Goal: Information Seeking & Learning: Learn about a topic

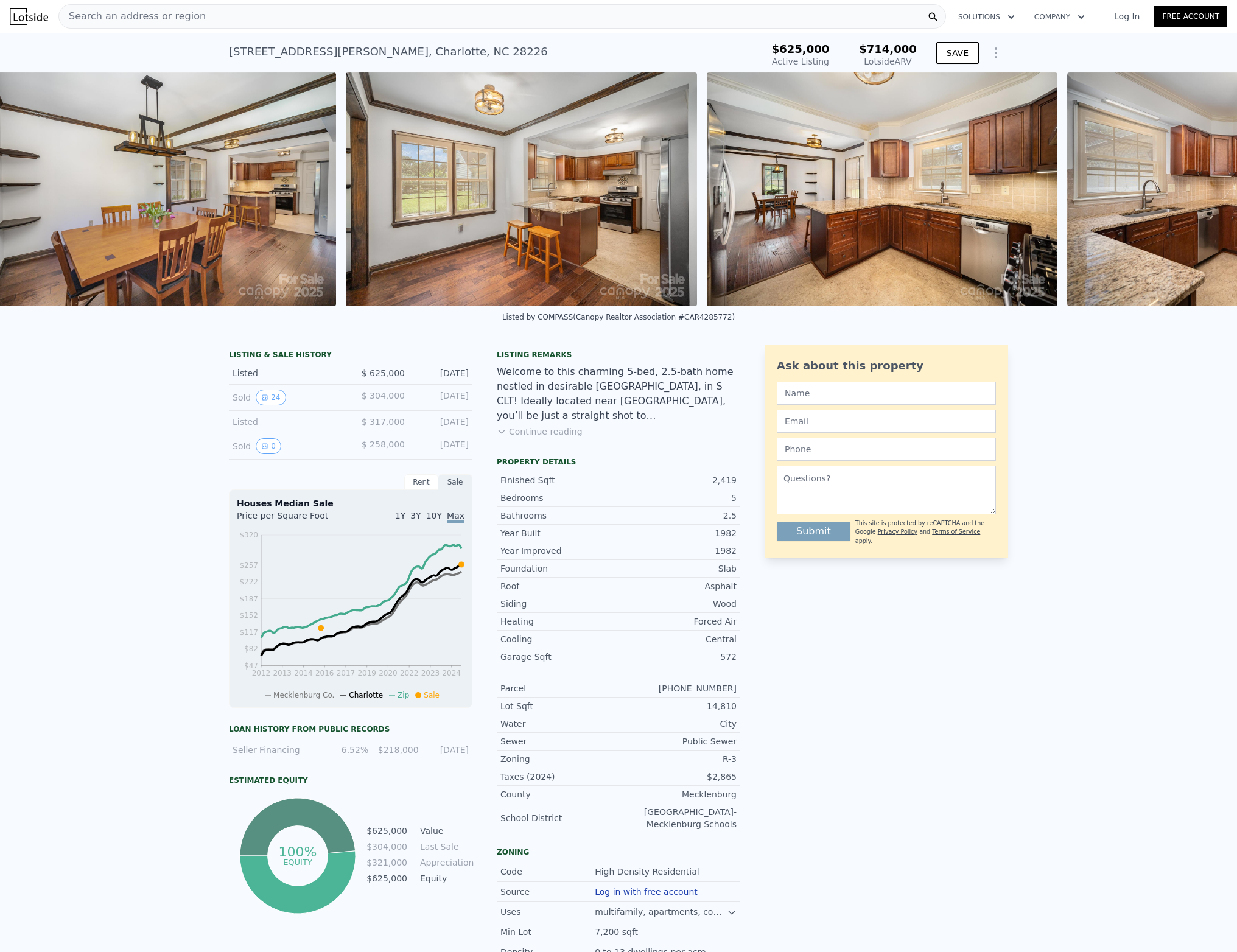
click at [713, 230] on div "• + − • + − STREET VIEW Loading... SATELLITE VIEW" at bounding box center [618, 189] width 1237 height 234
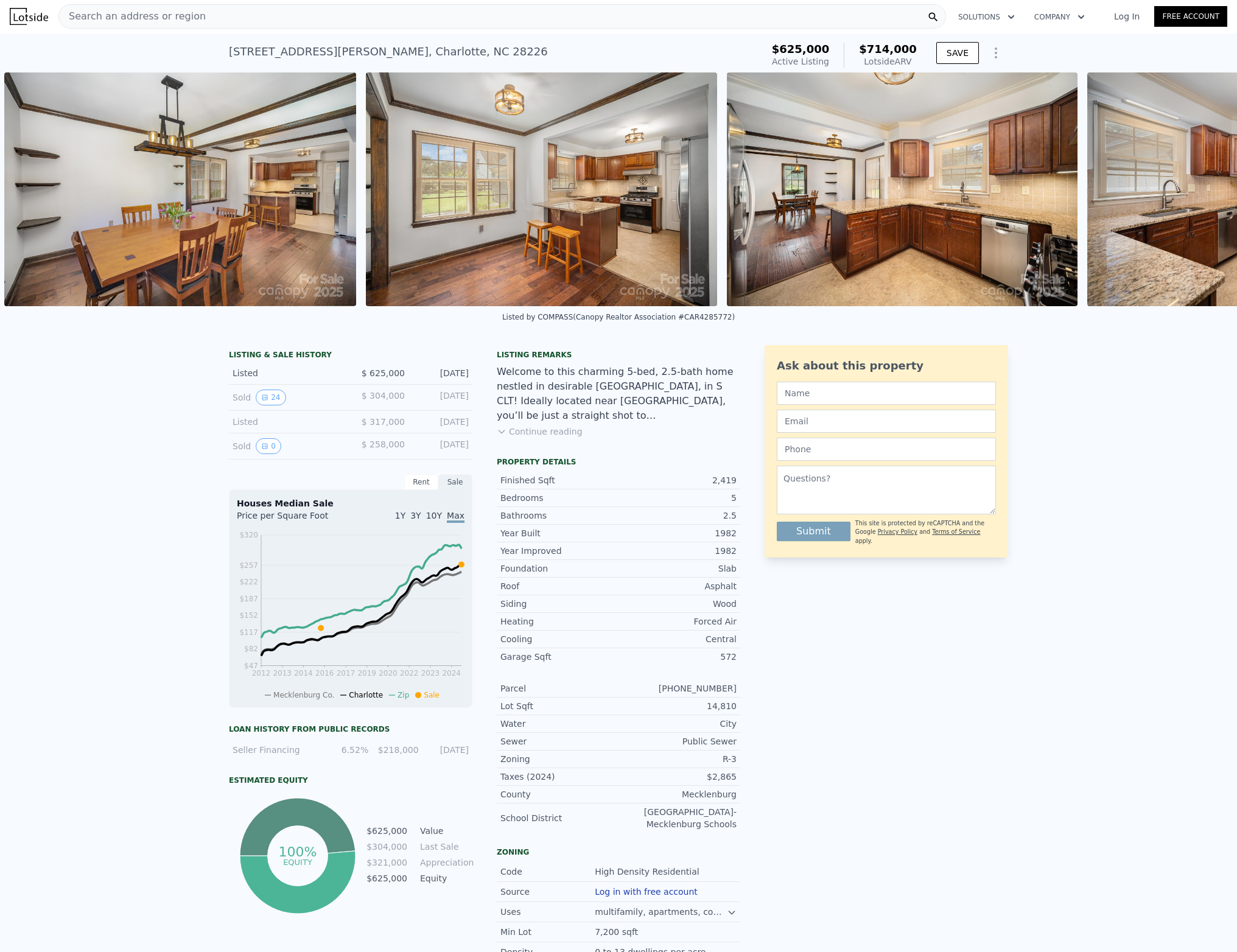
scroll to position [0, 3080]
click at [830, 213] on img at bounding box center [902, 189] width 351 height 234
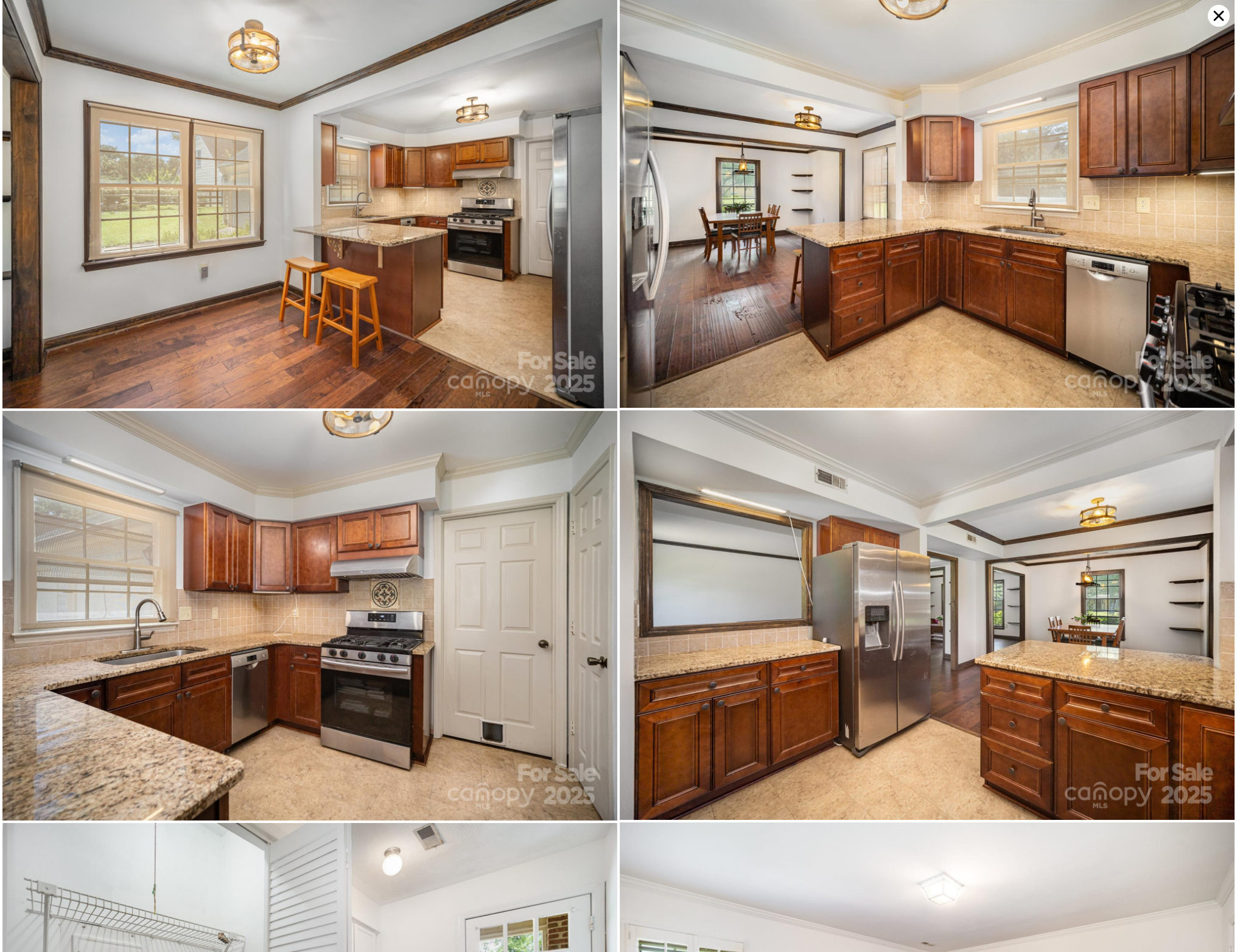
scroll to position [1648, 0]
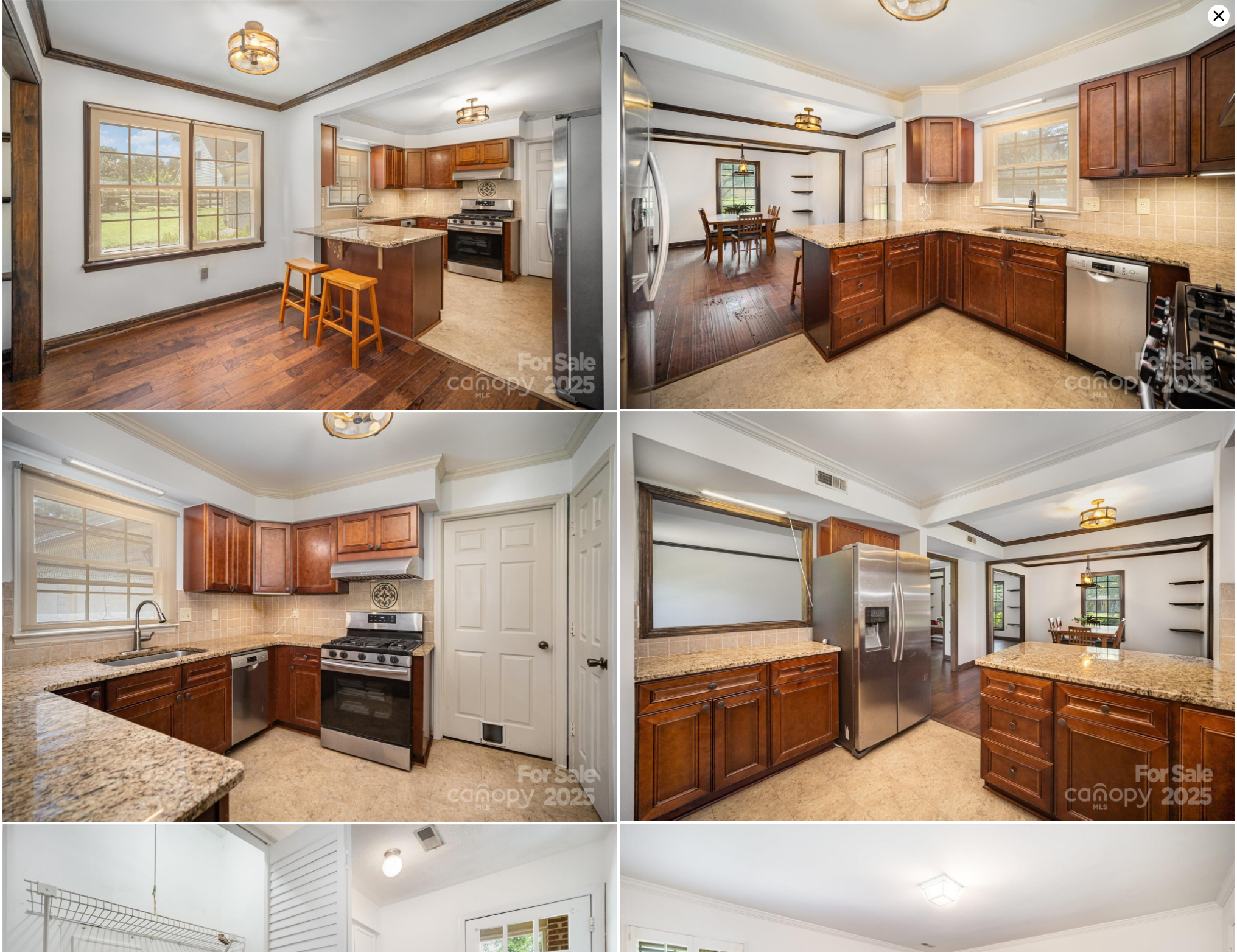
click at [727, 338] on img at bounding box center [927, 204] width 615 height 410
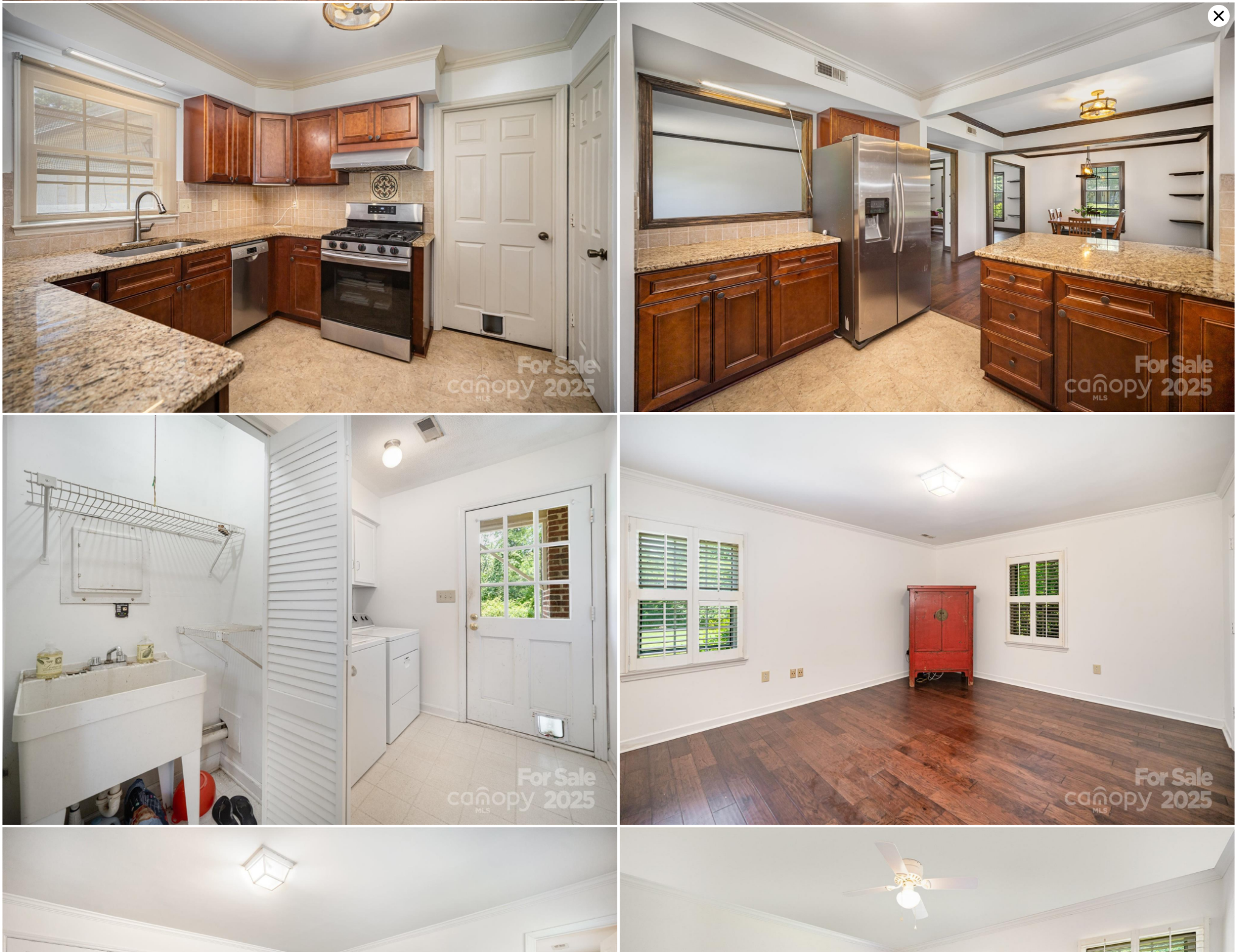
scroll to position [2060, 0]
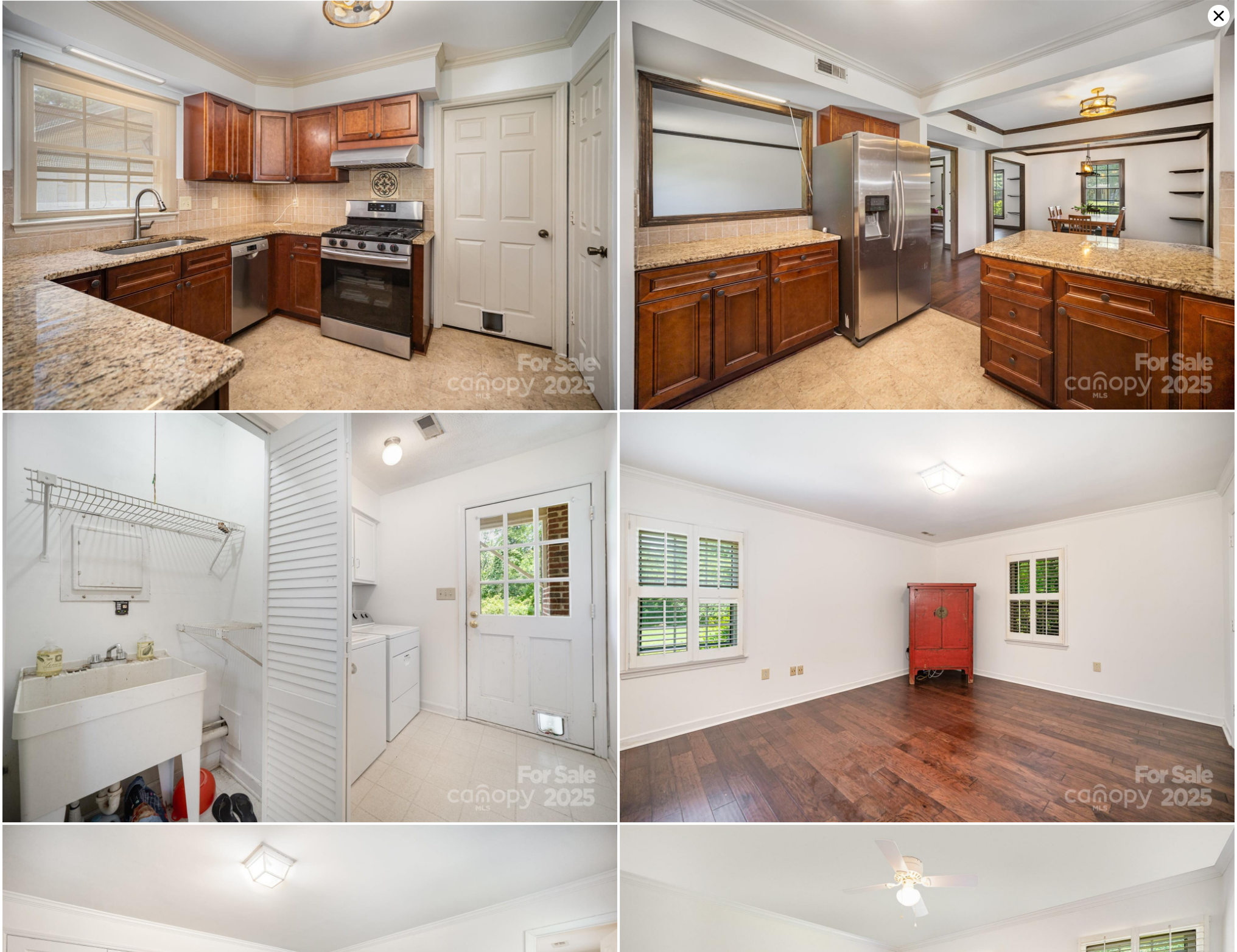
click at [893, 266] on img at bounding box center [927, 204] width 615 height 410
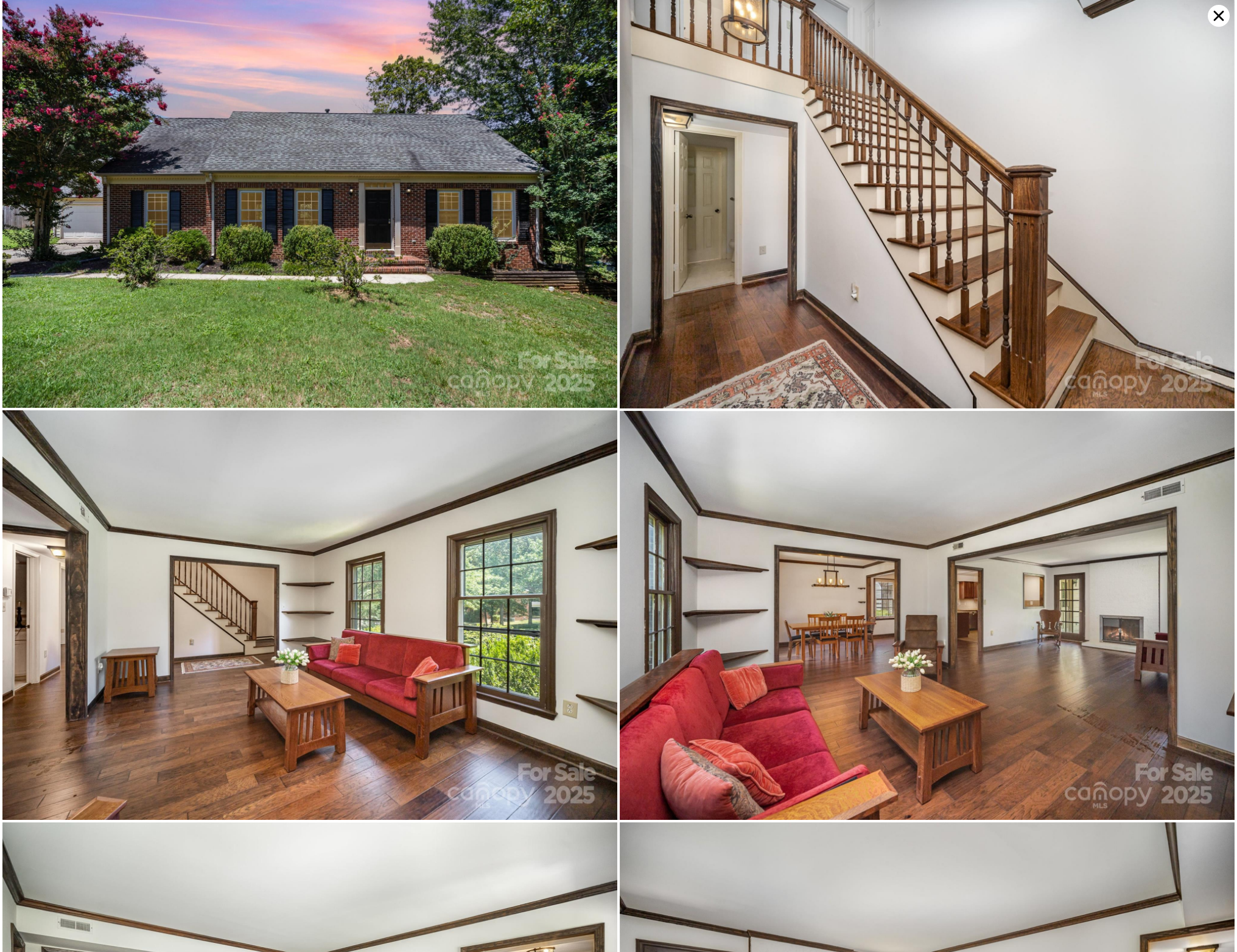
scroll to position [0, 0]
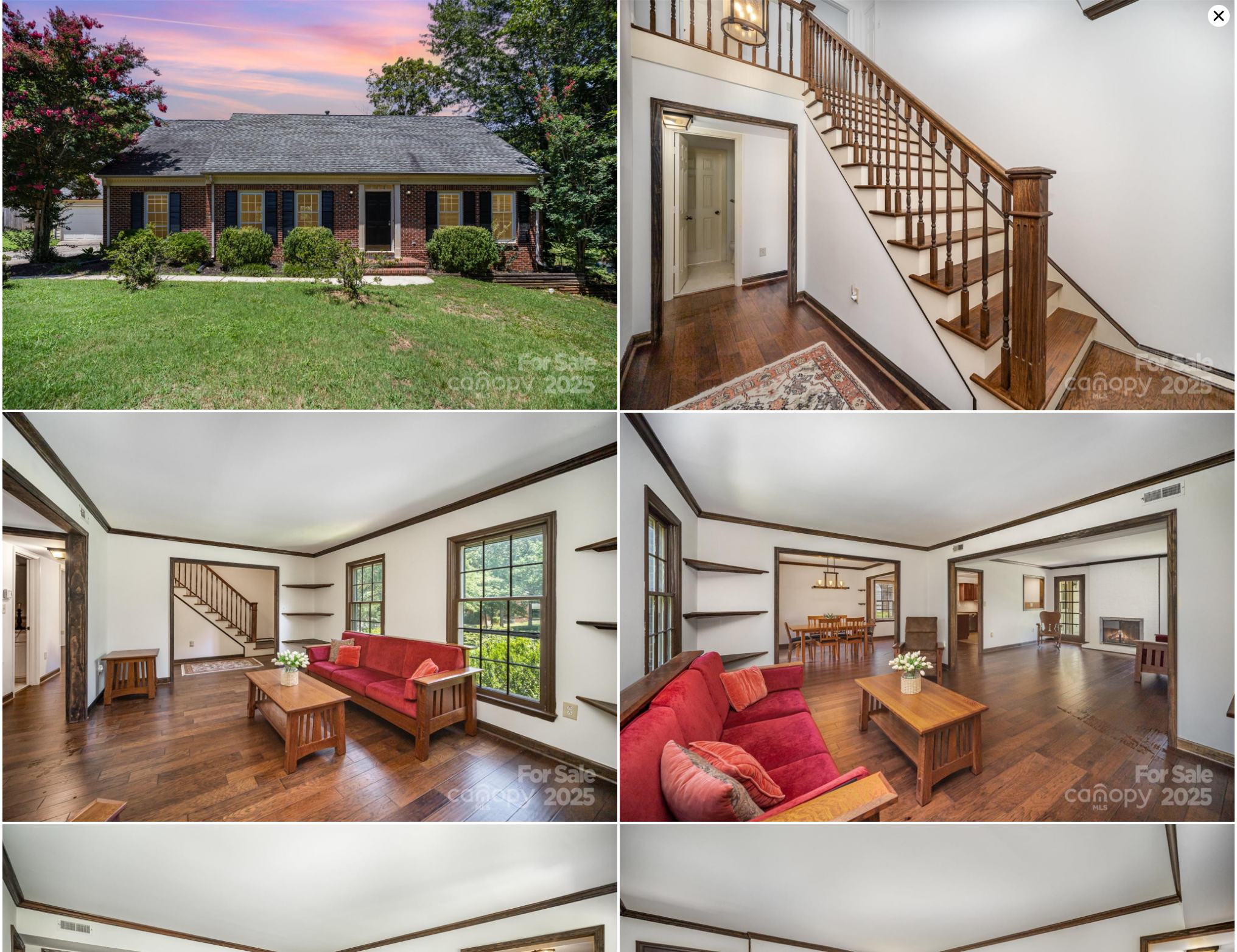
click at [475, 300] on img at bounding box center [309, 204] width 615 height 410
click at [320, 208] on img at bounding box center [309, 204] width 615 height 410
click at [1220, 14] on icon at bounding box center [1218, 16] width 10 height 10
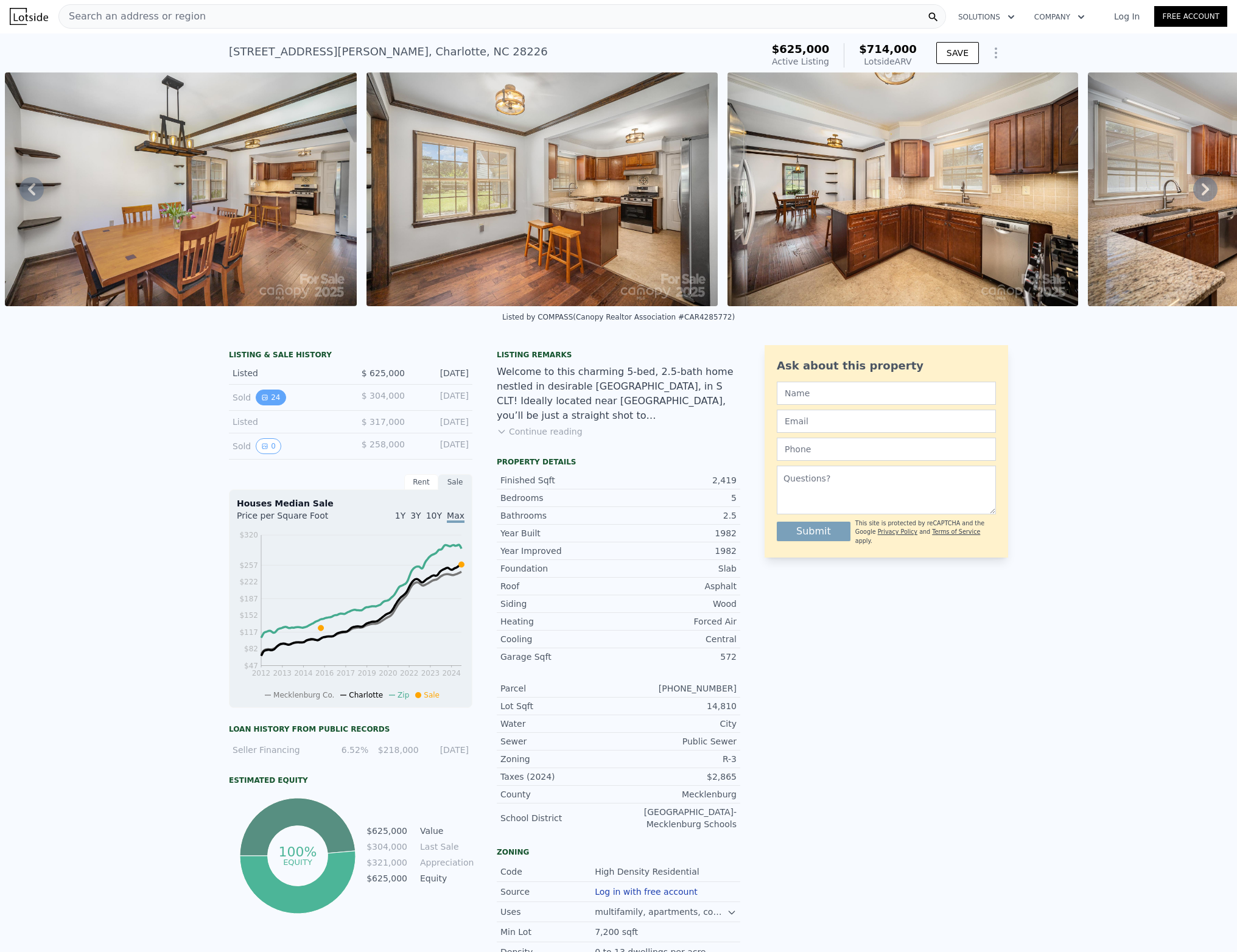
click at [263, 395] on icon "View historical data" at bounding box center [265, 397] width 8 height 8
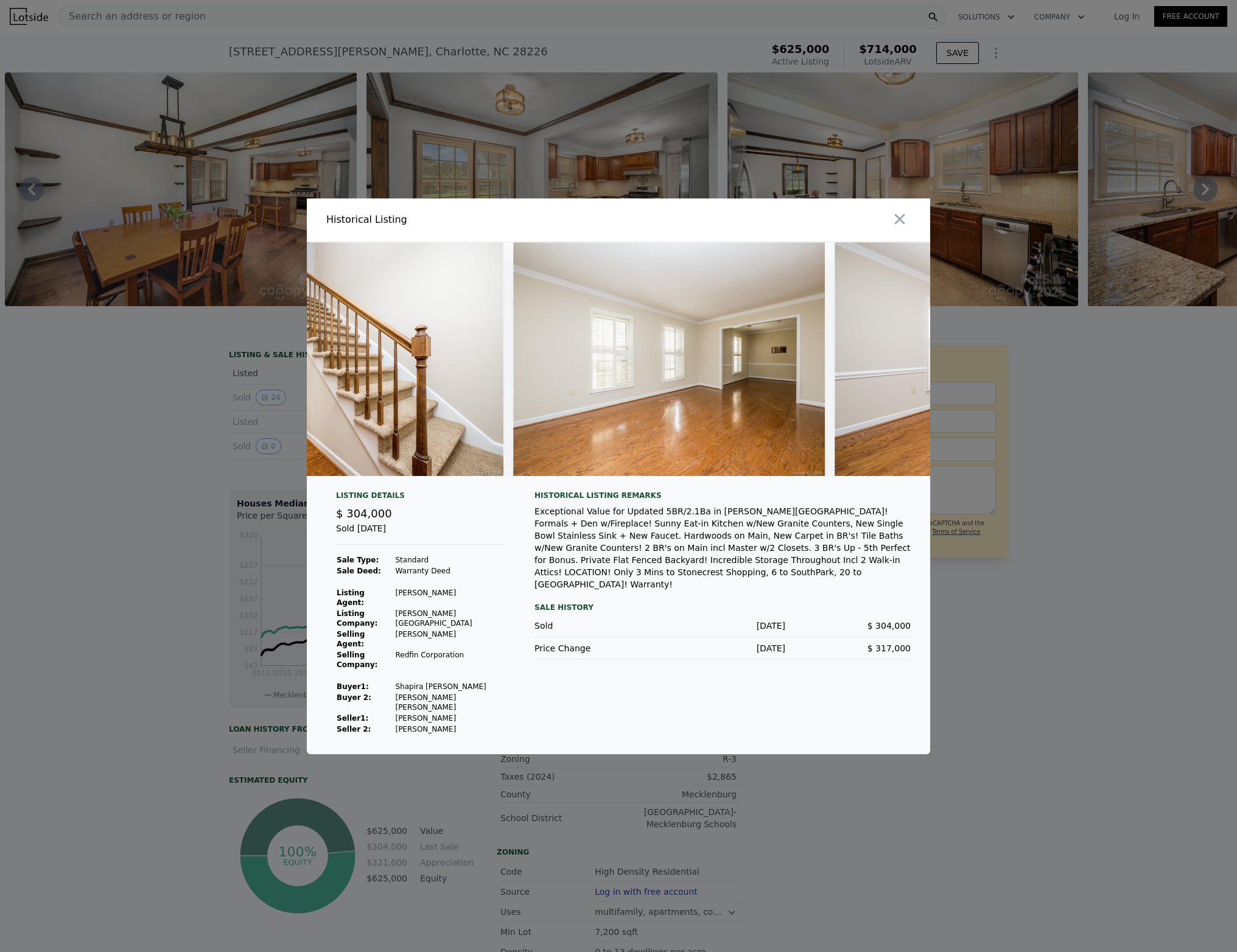
scroll to position [0, 580]
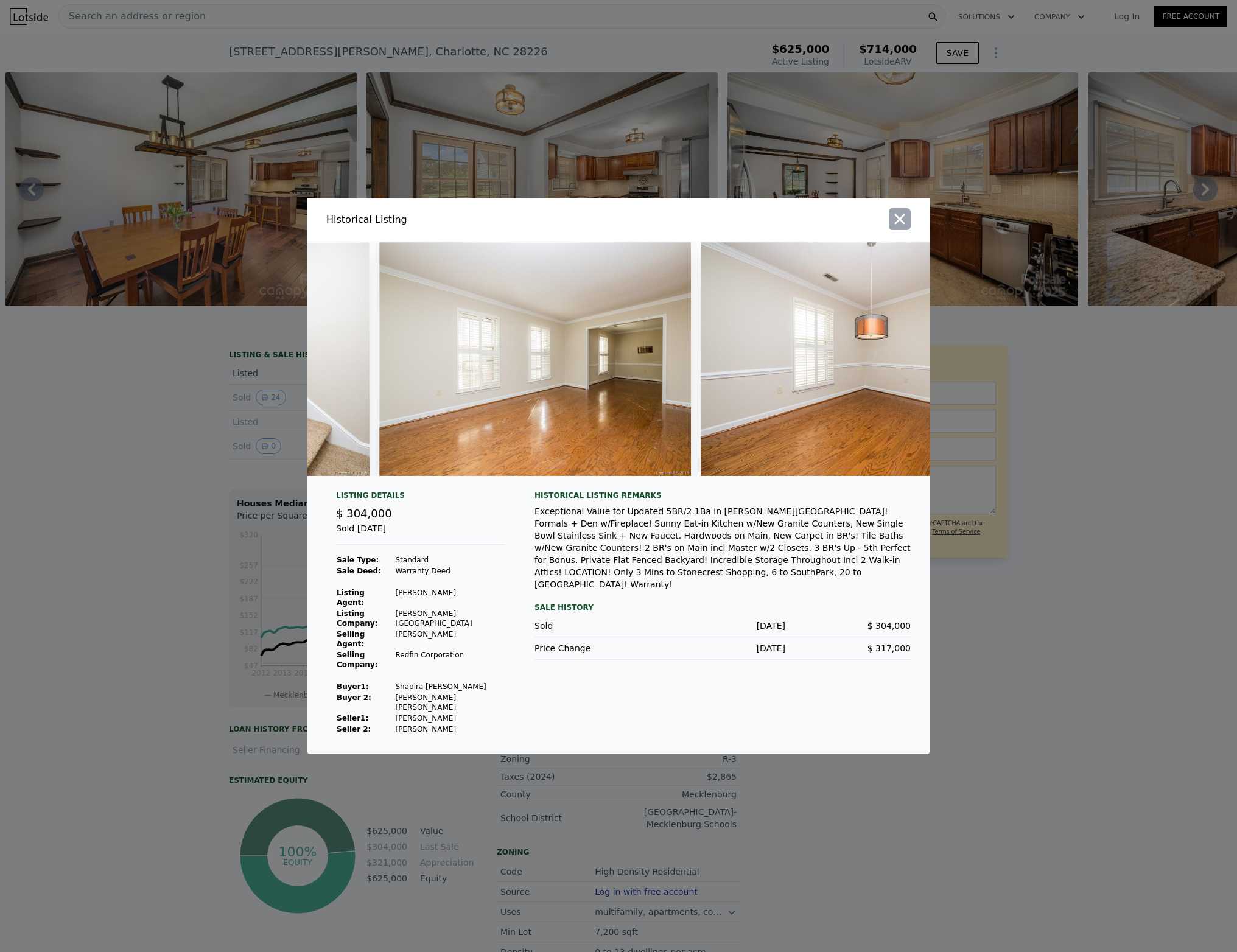
click at [906, 228] on icon "button" at bounding box center [900, 219] width 17 height 17
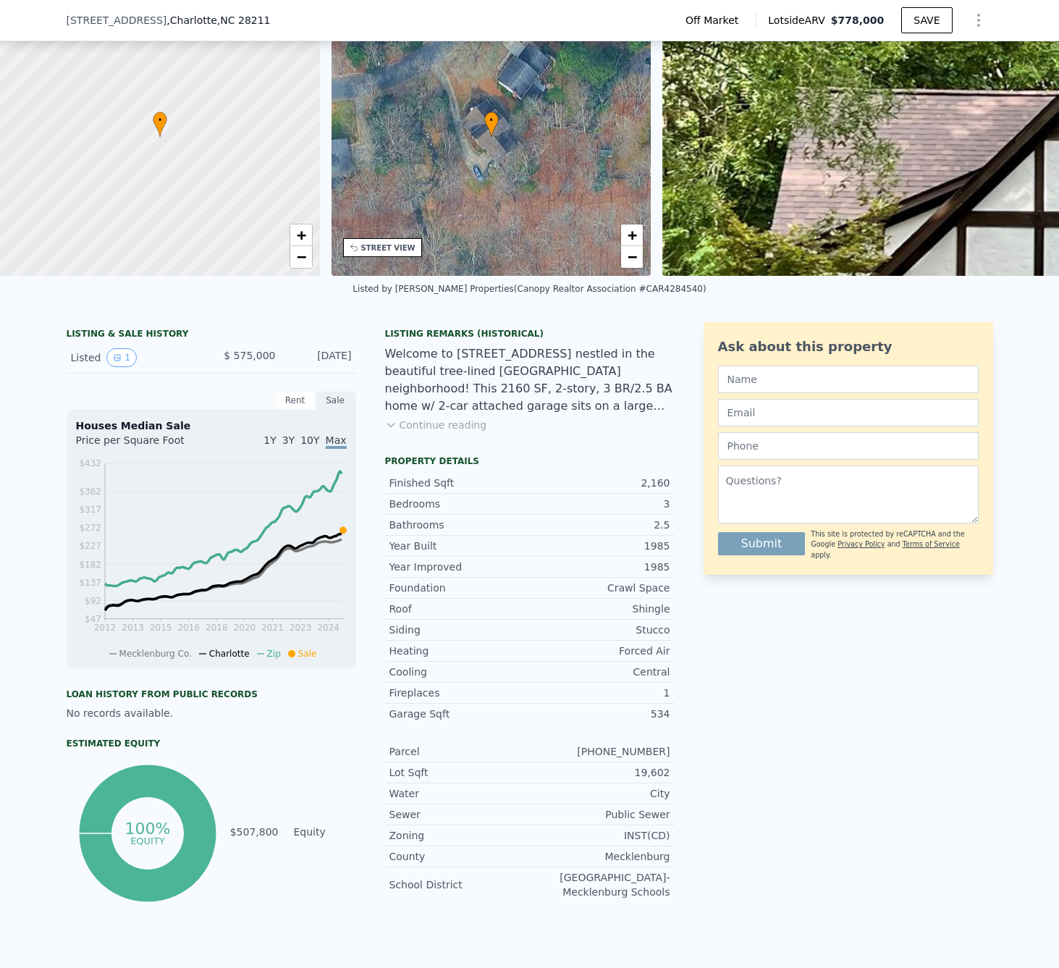
scroll to position [83, 0]
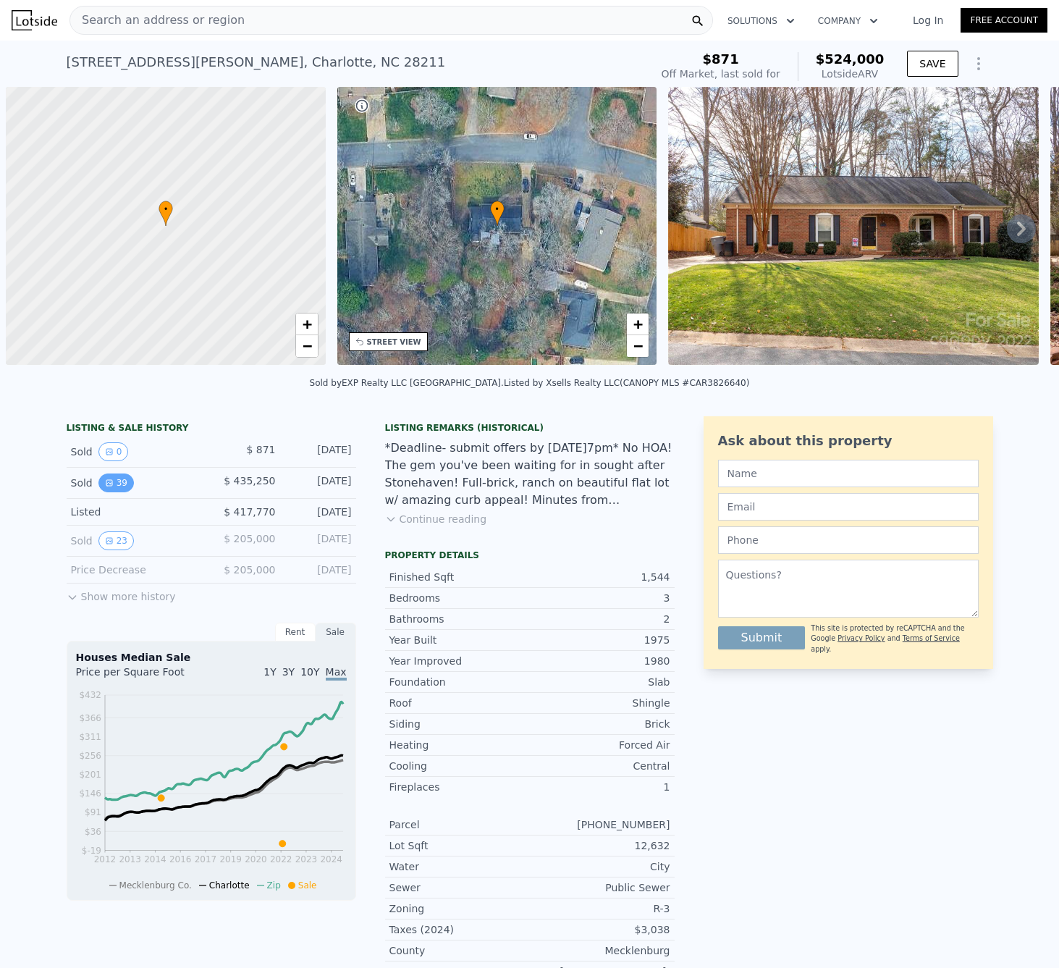
click at [114, 484] on button "39" at bounding box center [115, 482] width 35 height 19
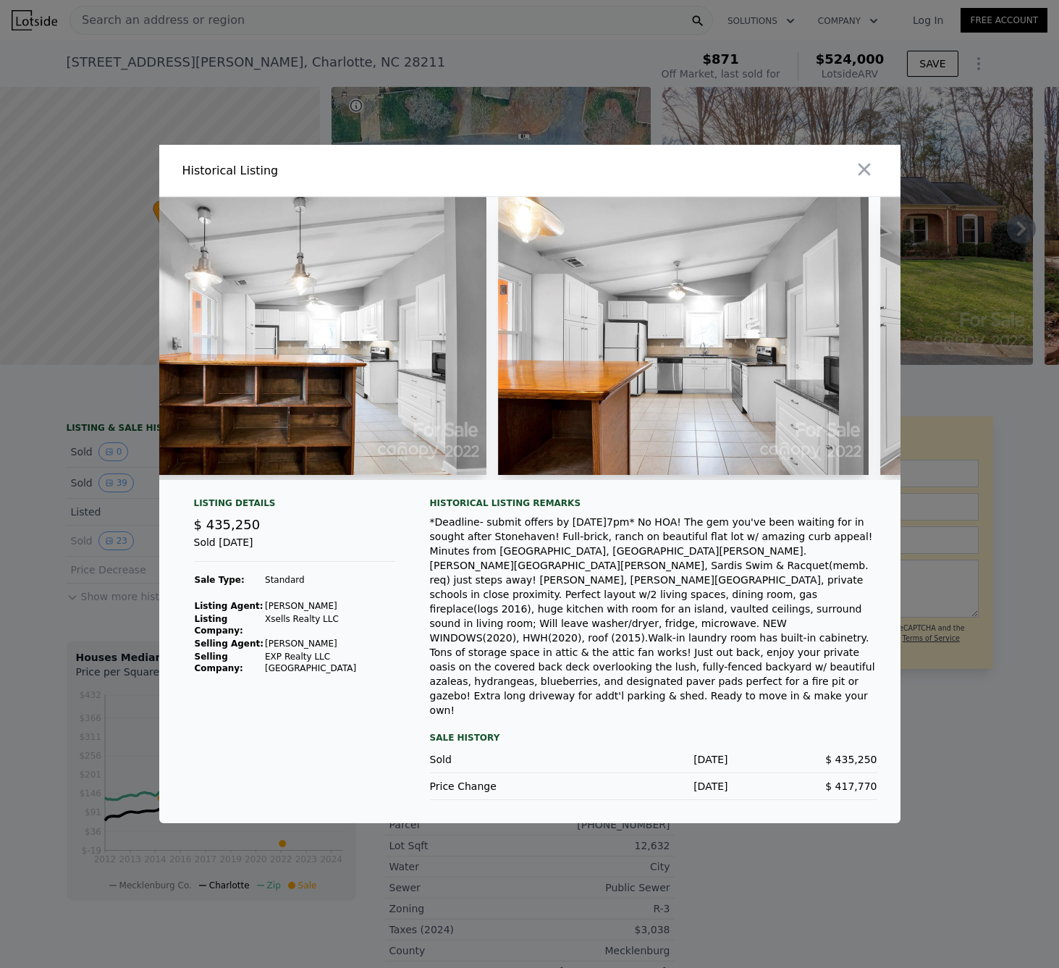
scroll to position [0, 6302]
